Goal: Find contact information: Find contact information

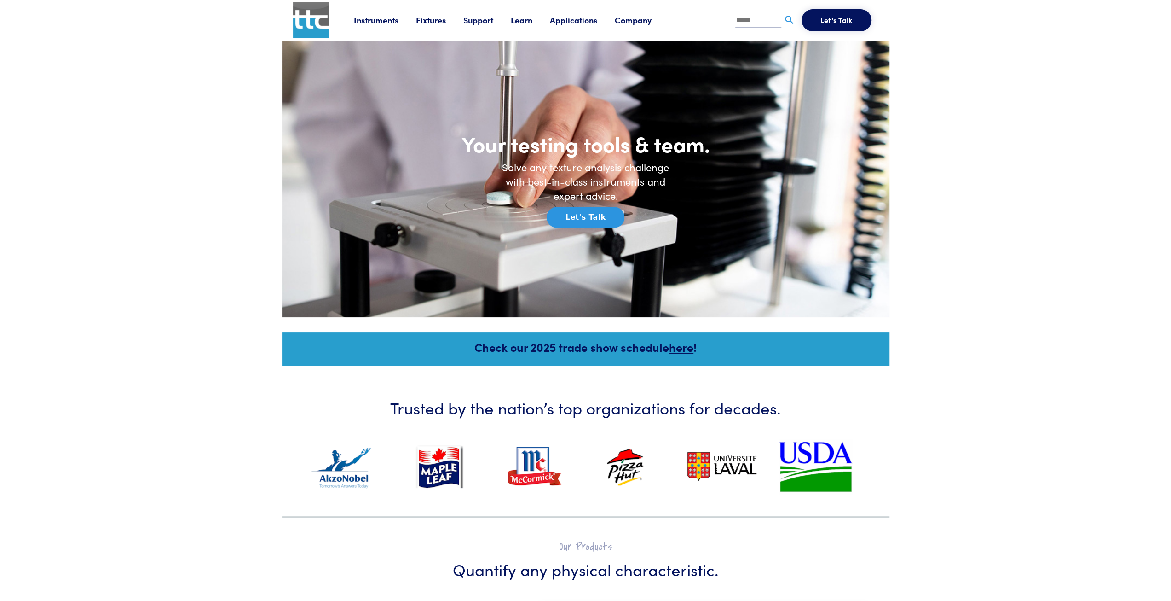
click at [387, 22] on link "Instruments" at bounding box center [385, 20] width 62 height 12
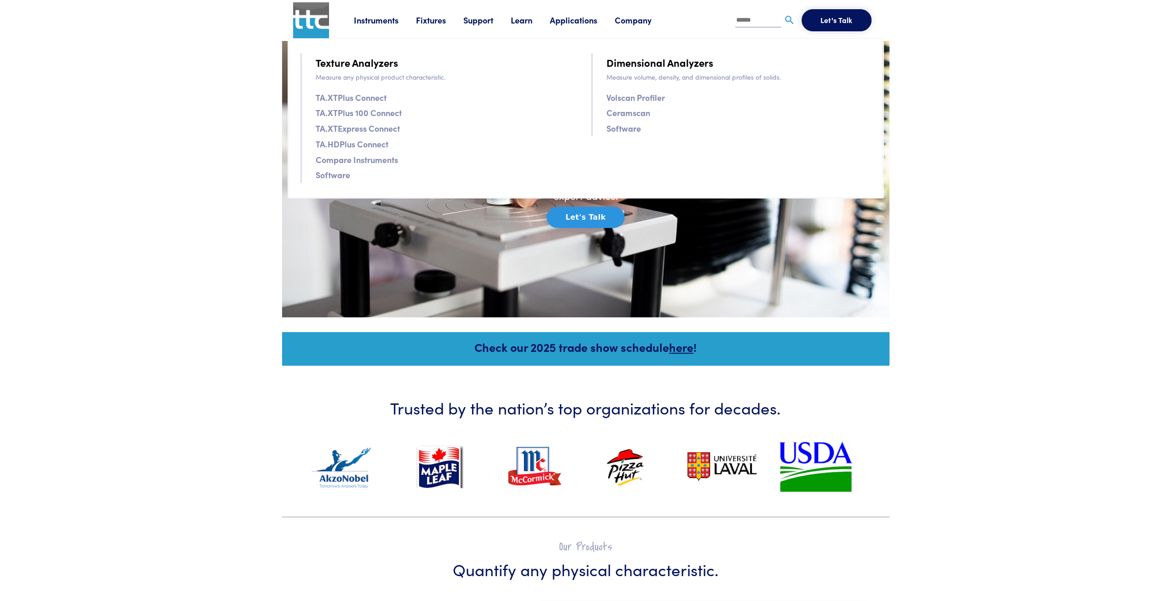
click at [443, 20] on link "Fixtures" at bounding box center [439, 20] width 47 height 12
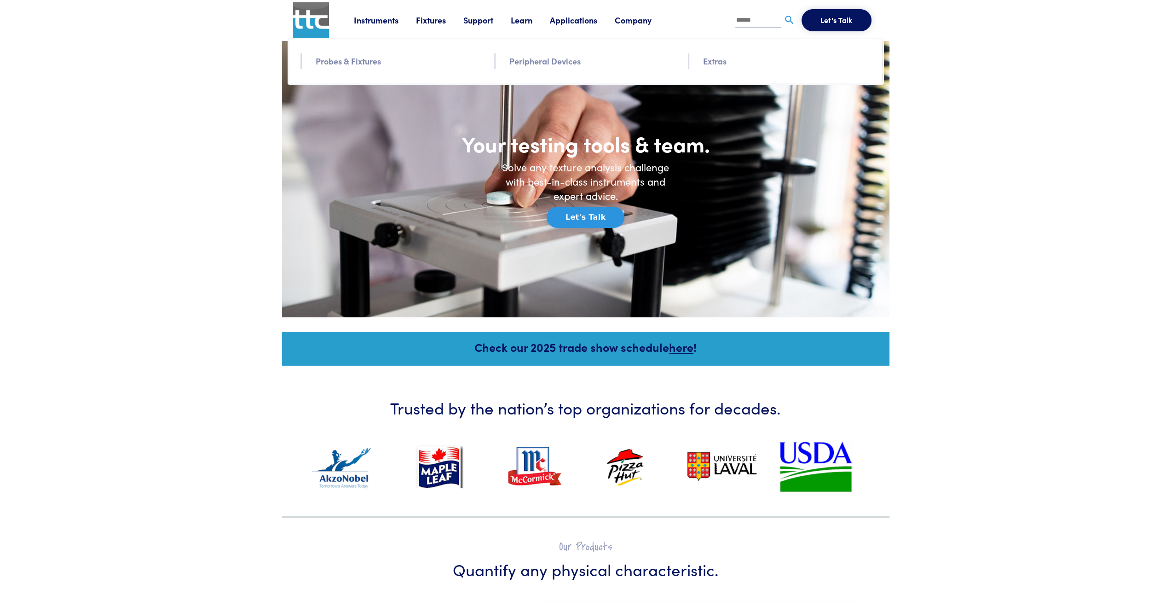
click at [443, 20] on link "Fixtures" at bounding box center [439, 20] width 47 height 12
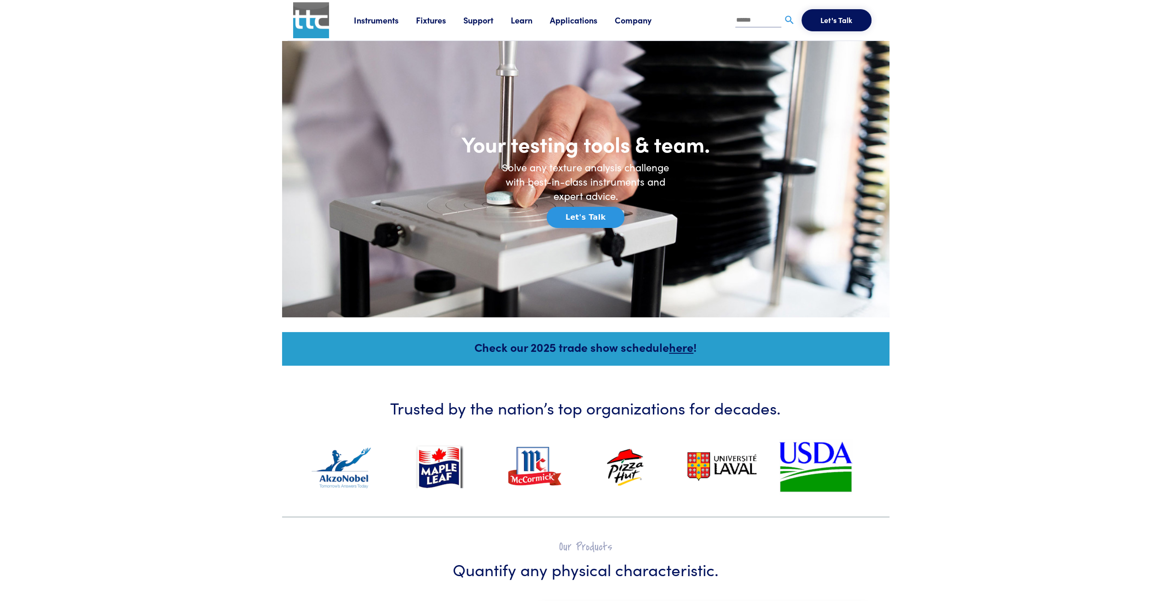
click at [442, 20] on link "Fixtures" at bounding box center [439, 20] width 47 height 12
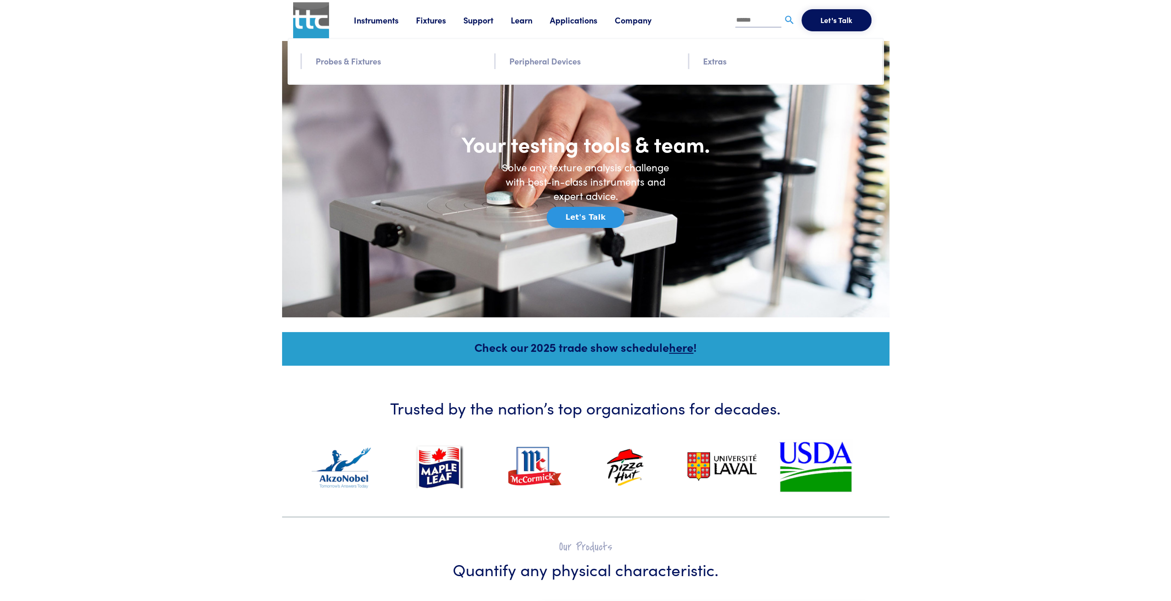
click at [532, 61] on link "Peripheral Devices" at bounding box center [545, 60] width 71 height 13
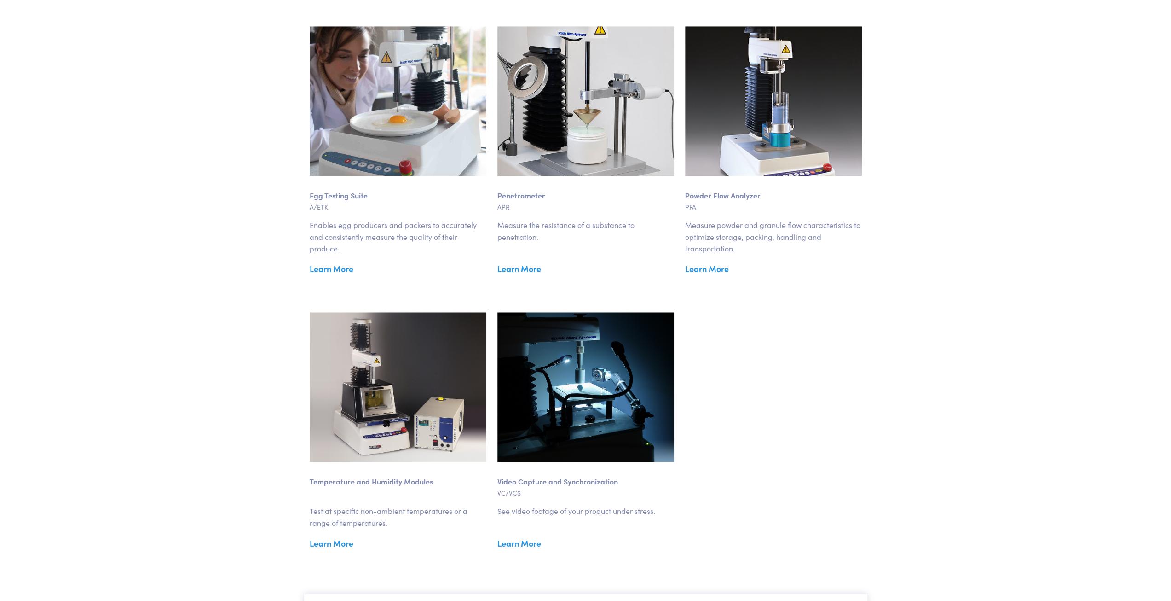
scroll to position [921, 0]
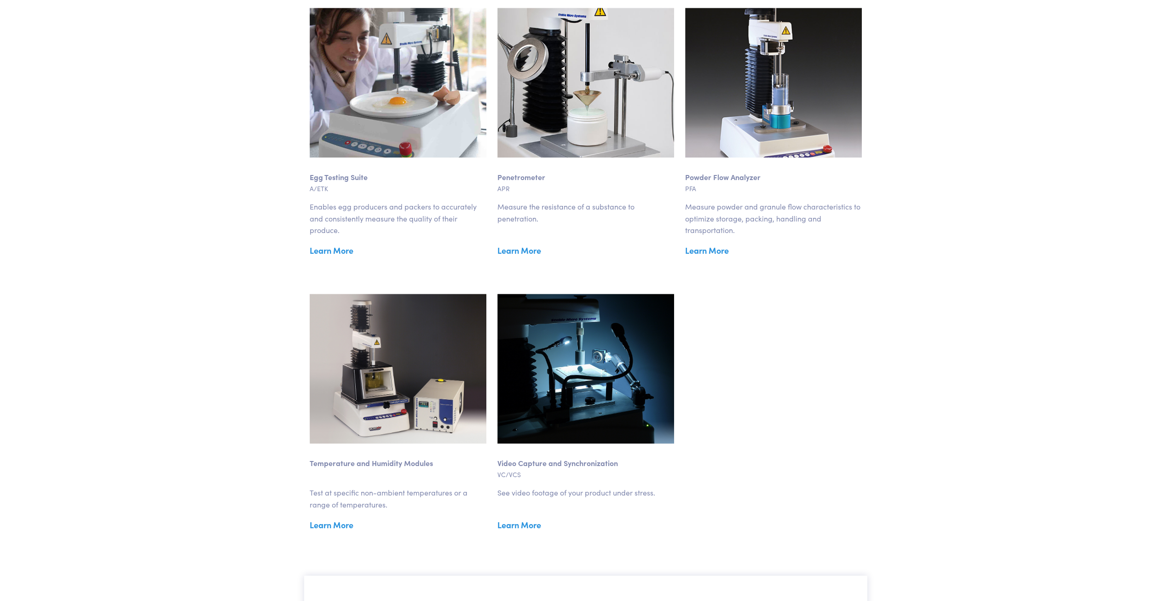
drag, startPoint x: 718, startPoint y: 253, endPoint x: 340, endPoint y: 525, distance: 466.3
click at [340, 525] on link "Learn More" at bounding box center [398, 525] width 177 height 14
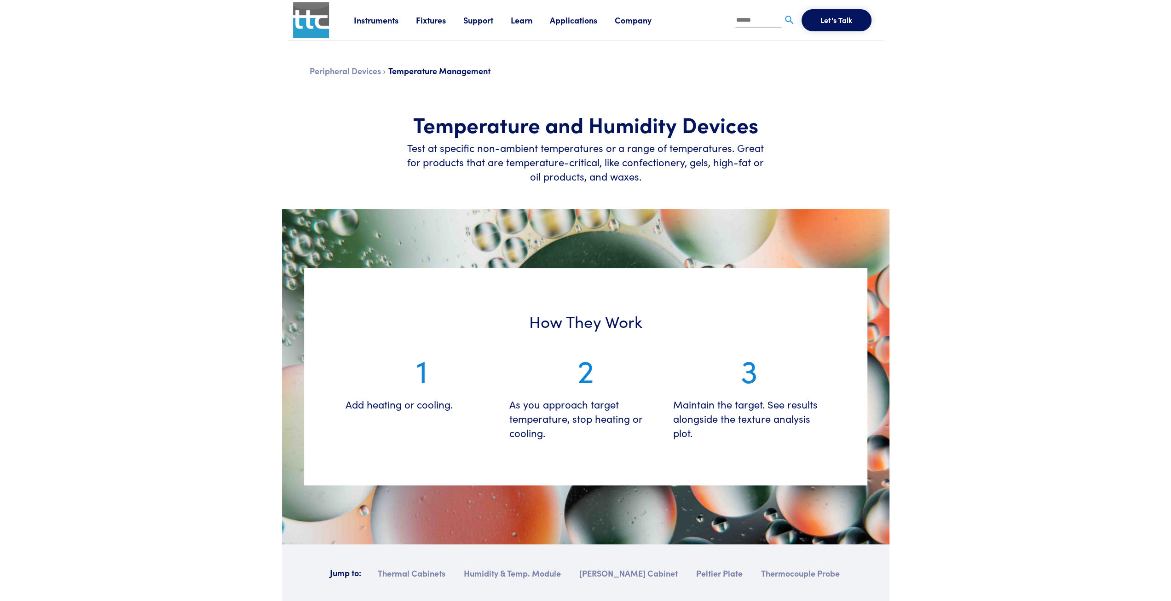
click at [481, 20] on link "Support" at bounding box center [487, 20] width 47 height 12
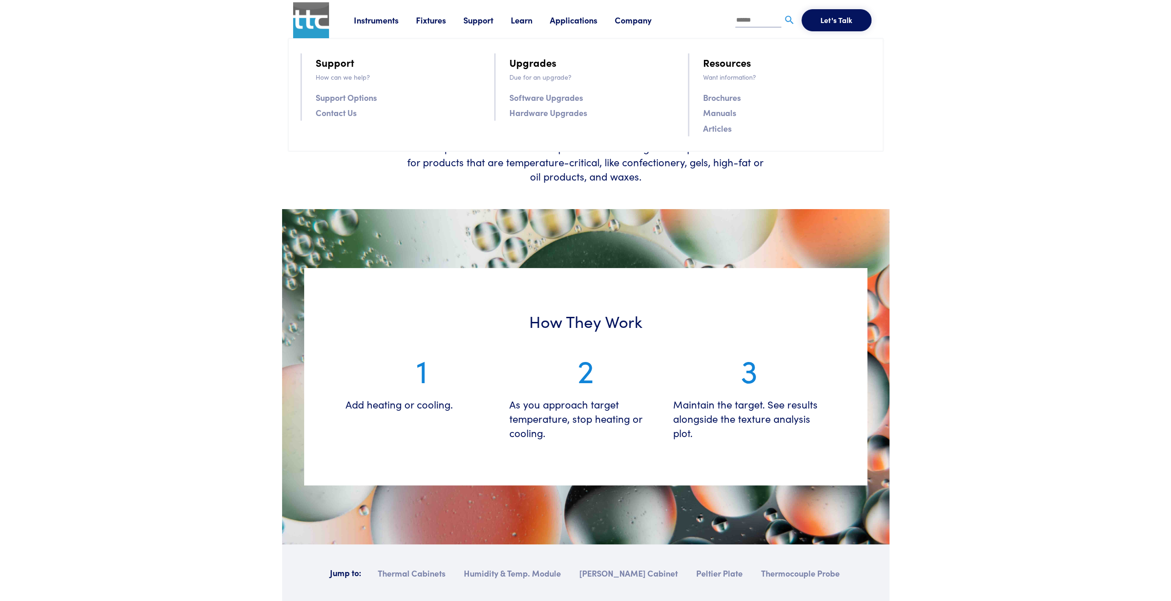
click at [342, 112] on link "Contact Us" at bounding box center [336, 112] width 41 height 13
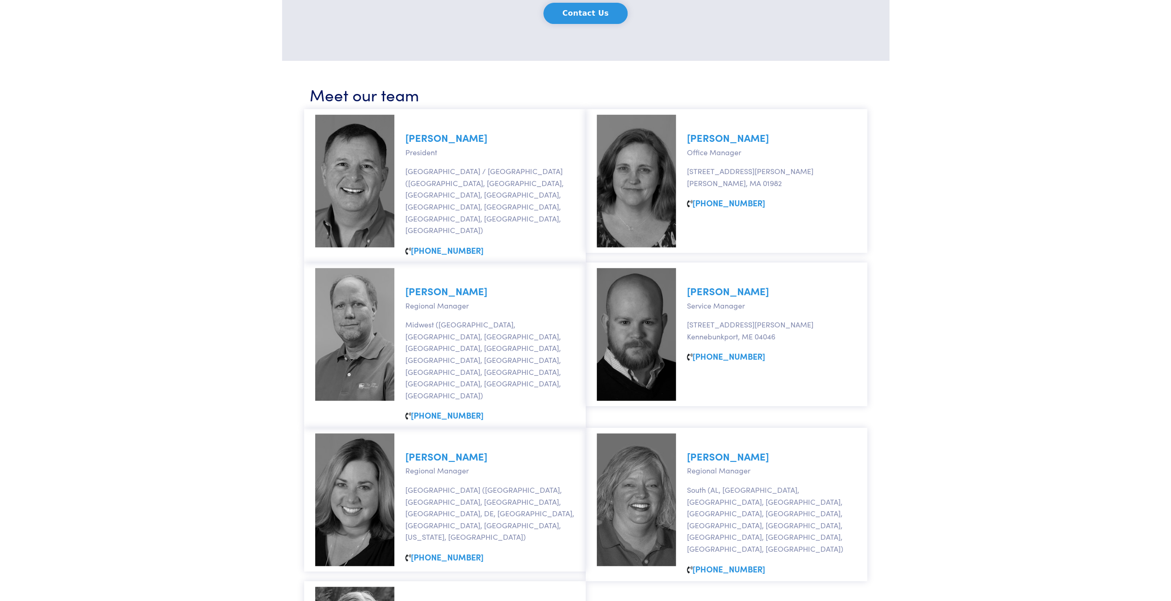
scroll to position [414, 0]
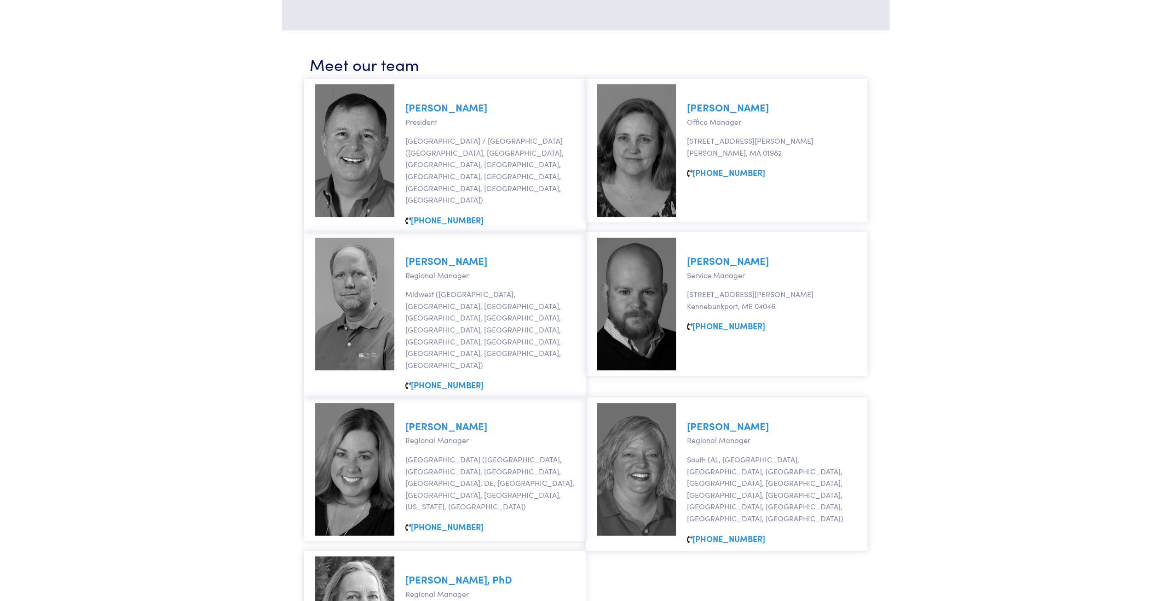
click at [725, 418] on link "Misti Toro" at bounding box center [728, 425] width 82 height 14
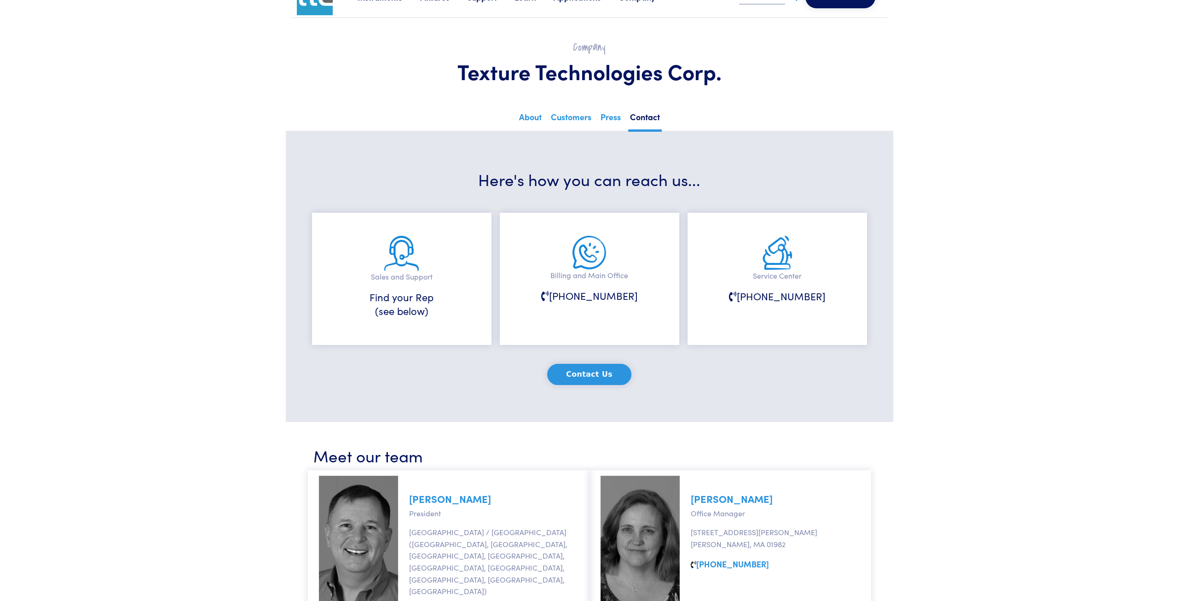
scroll to position [0, 0]
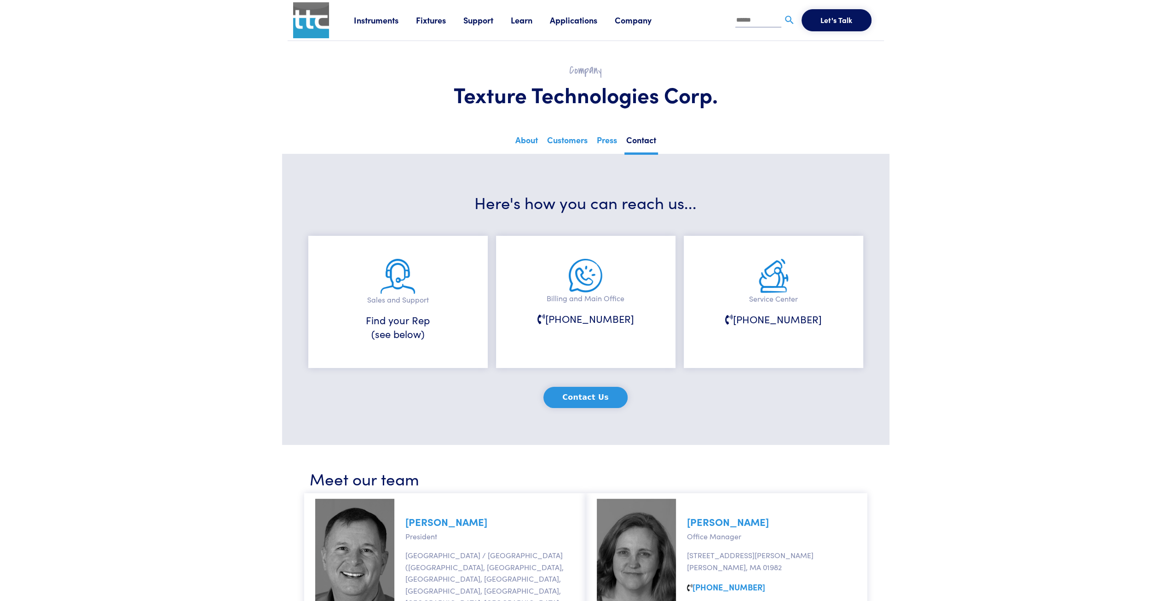
click at [391, 23] on link "Instruments" at bounding box center [385, 20] width 62 height 12
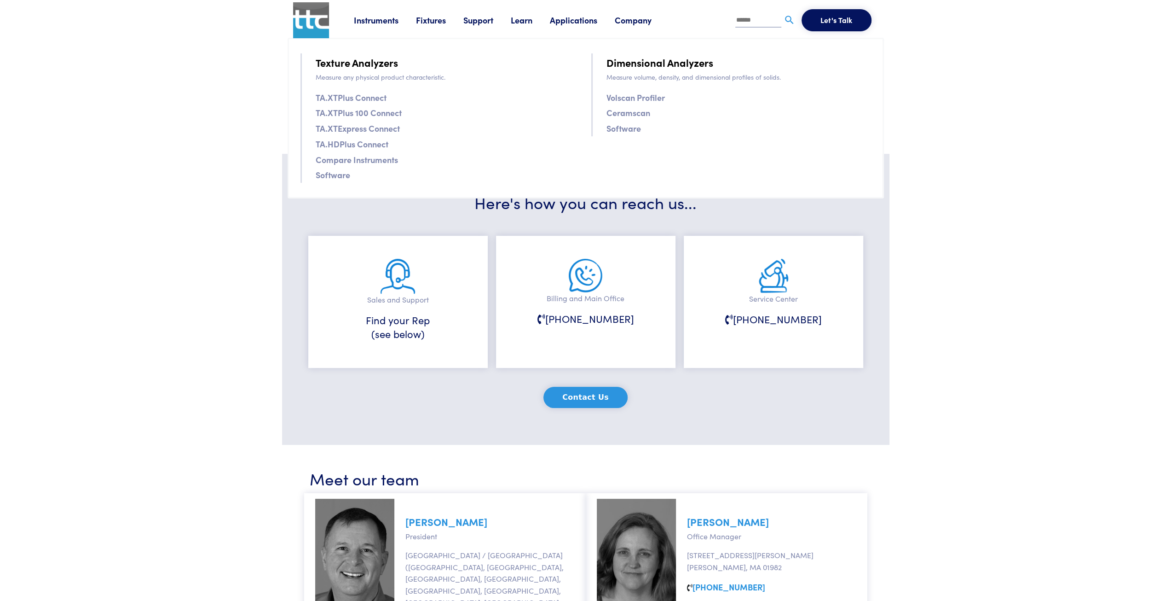
click at [758, 15] on input "text" at bounding box center [759, 21] width 46 height 14
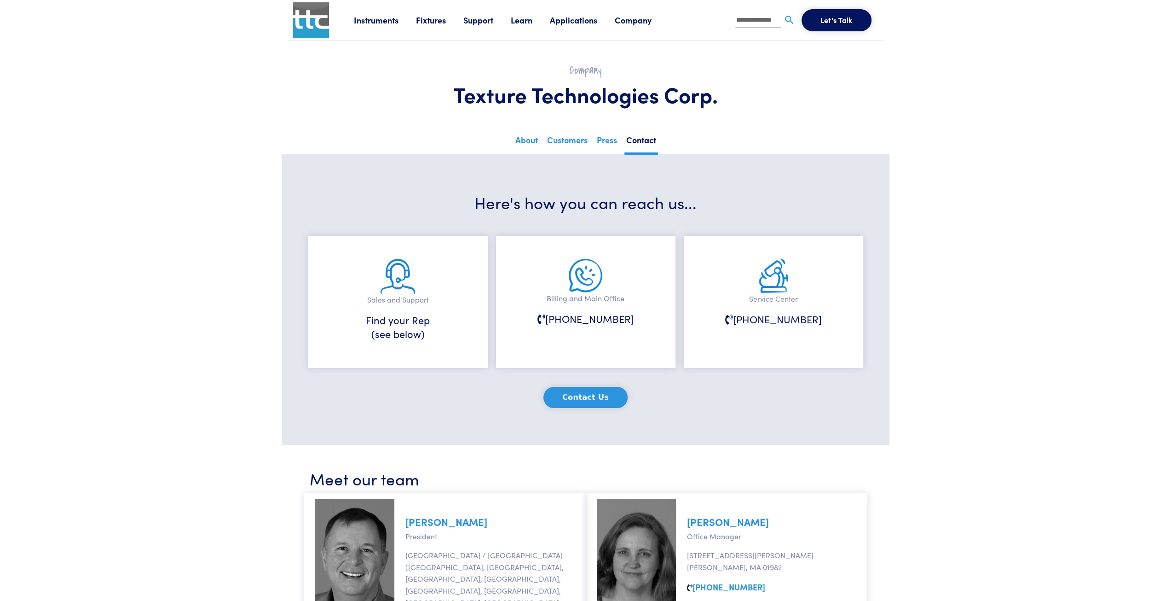
type input "**********"
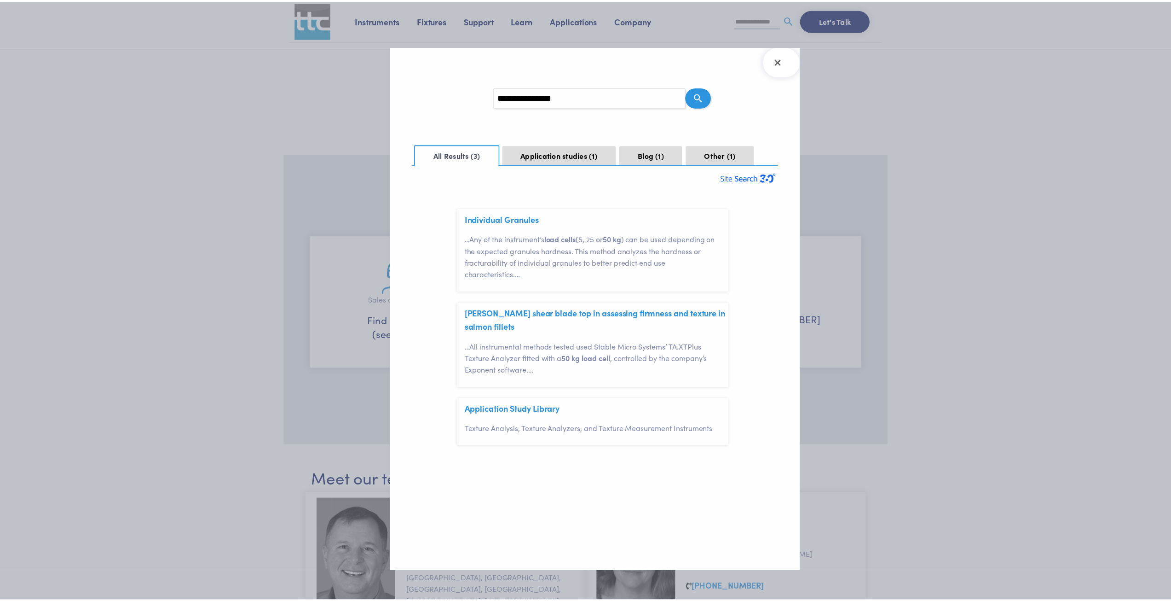
scroll to position [27, 0]
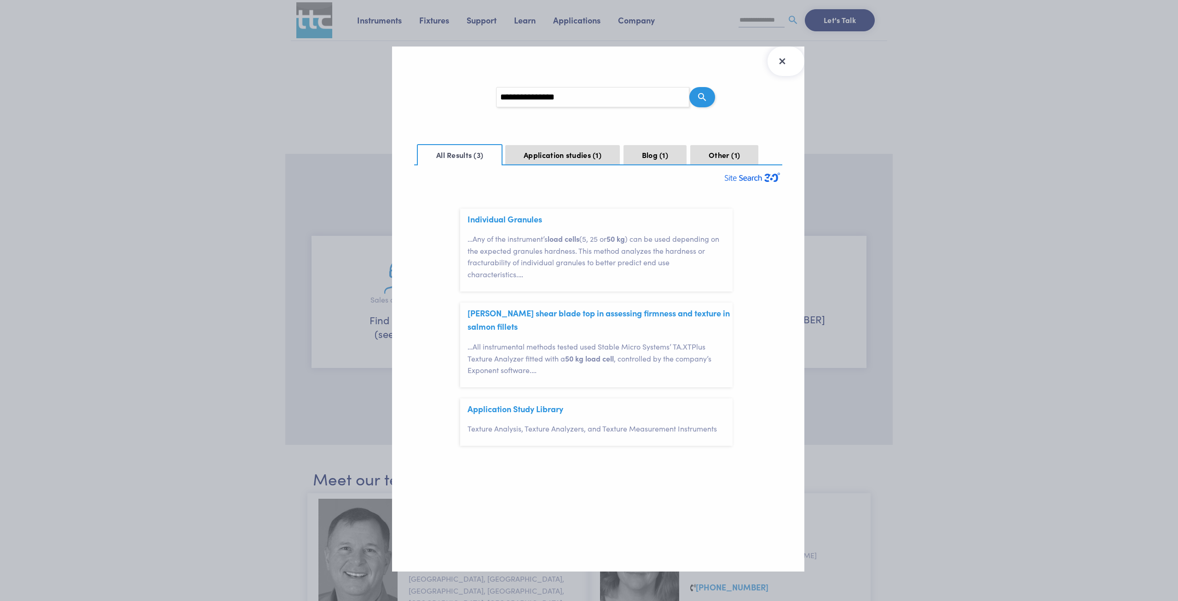
click at [787, 64] on icon "Close Search Results" at bounding box center [782, 61] width 15 height 15
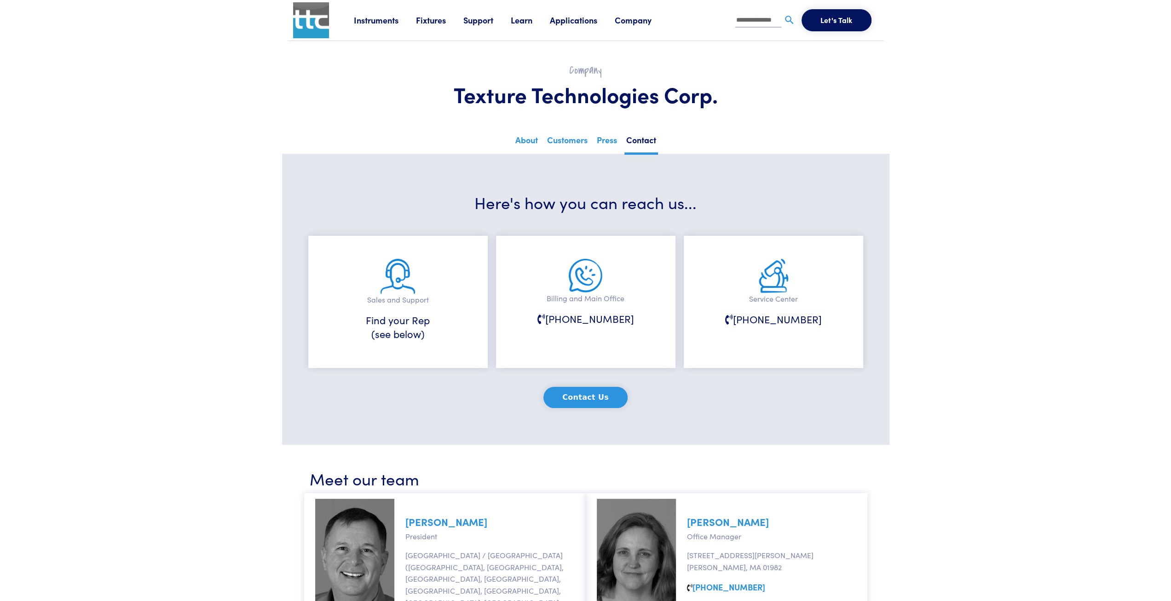
click at [761, 122] on section "Company Texture Technologies Corp." at bounding box center [586, 87] width 608 height 93
